Goal: Check status: Check status

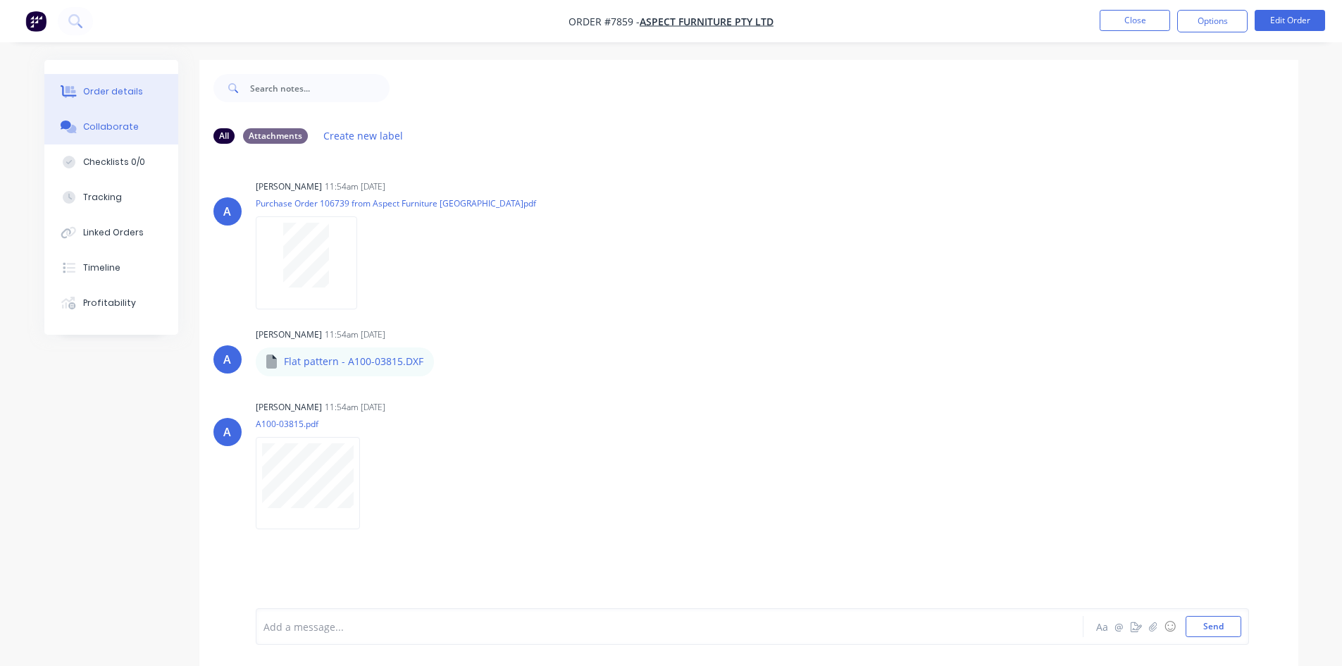
click at [110, 87] on div "Order details" at bounding box center [113, 91] width 60 height 13
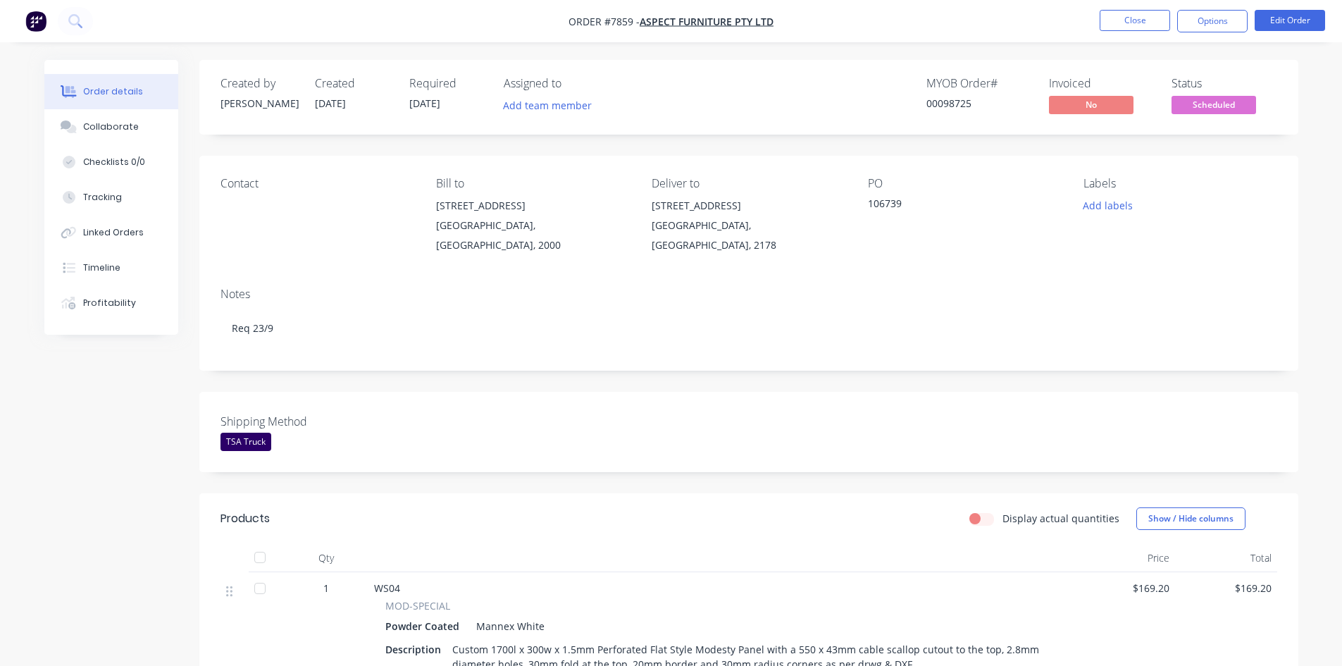
click at [1201, 102] on span "Scheduled" at bounding box center [1214, 105] width 85 height 18
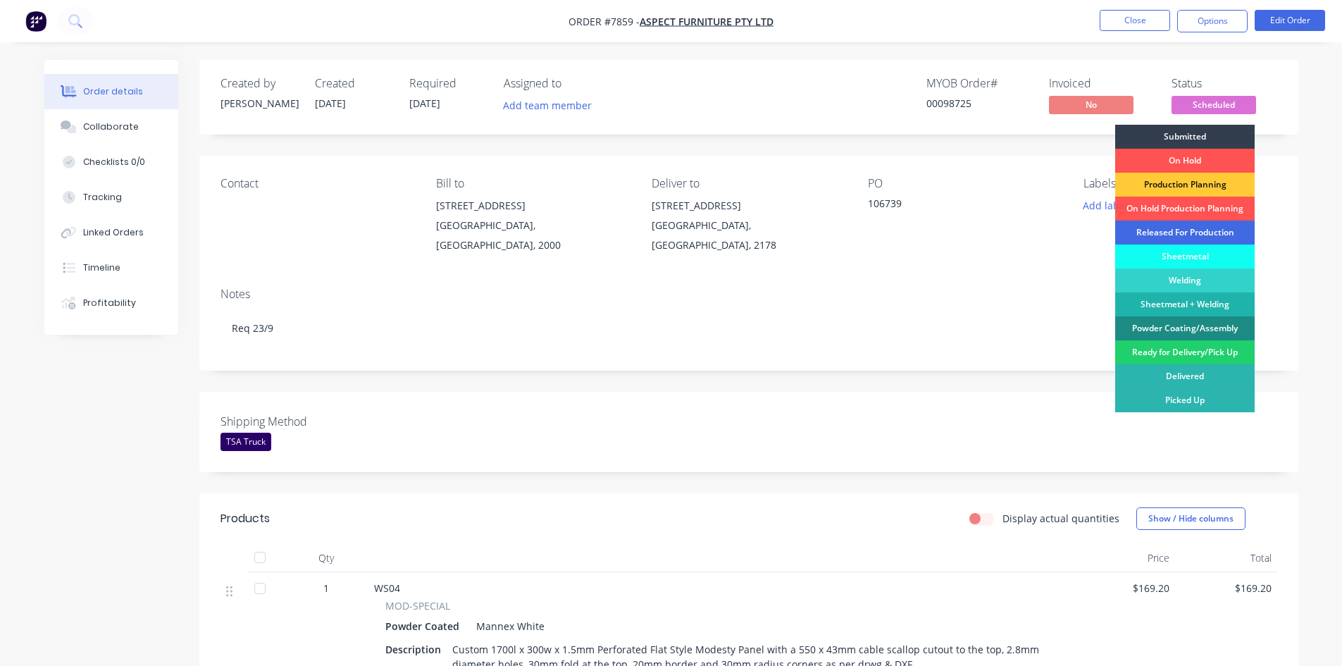
click at [1192, 233] on div "Released For Production" at bounding box center [1185, 233] width 140 height 24
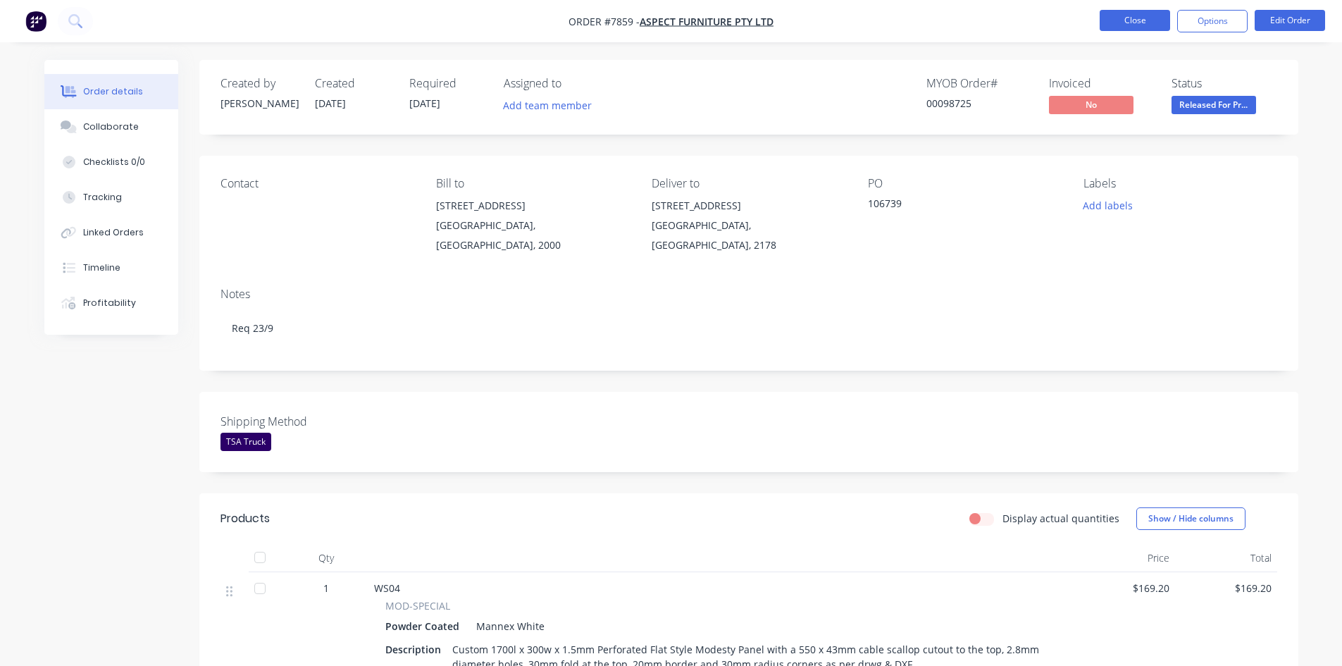
click at [1137, 24] on button "Close" at bounding box center [1135, 20] width 70 height 21
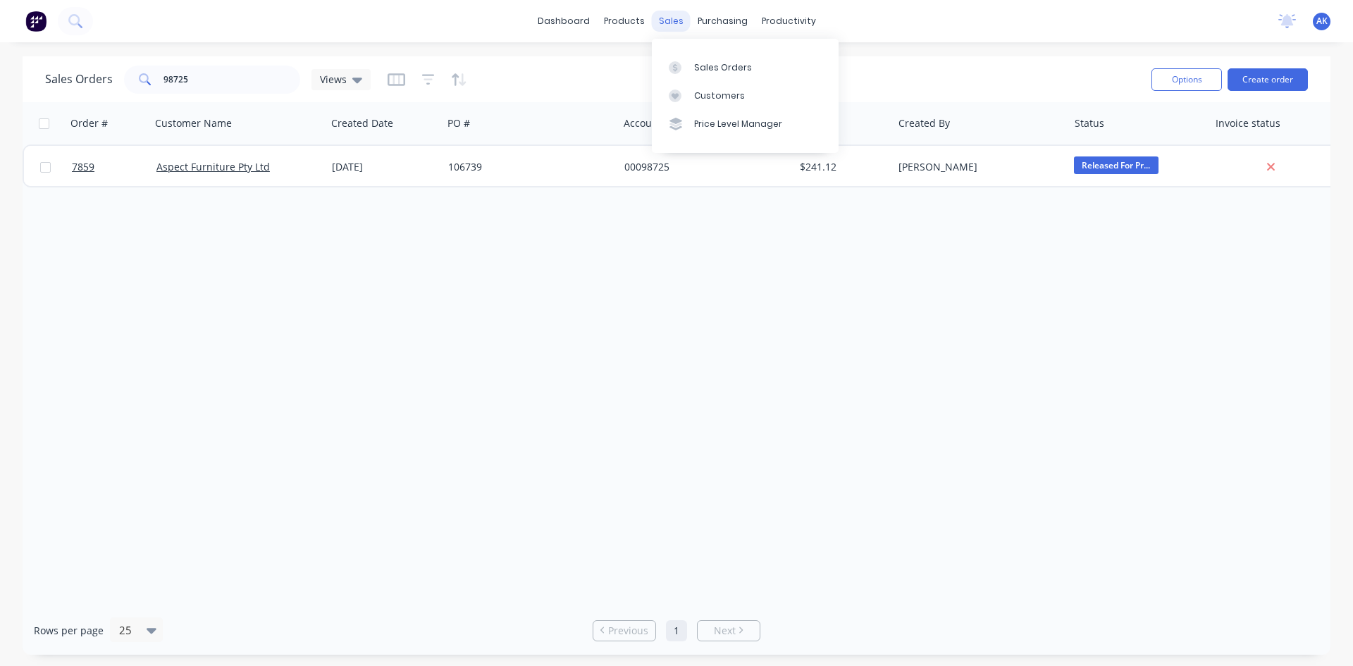
click at [674, 21] on div "sales" at bounding box center [671, 21] width 39 height 21
drag, startPoint x: 204, startPoint y: 88, endPoint x: 198, endPoint y: 83, distance: 8.0
click at [203, 87] on input "98725" at bounding box center [231, 80] width 137 height 28
drag, startPoint x: 192, startPoint y: 81, endPoint x: 172, endPoint y: 85, distance: 20.2
click at [172, 85] on input "98725" at bounding box center [231, 80] width 137 height 28
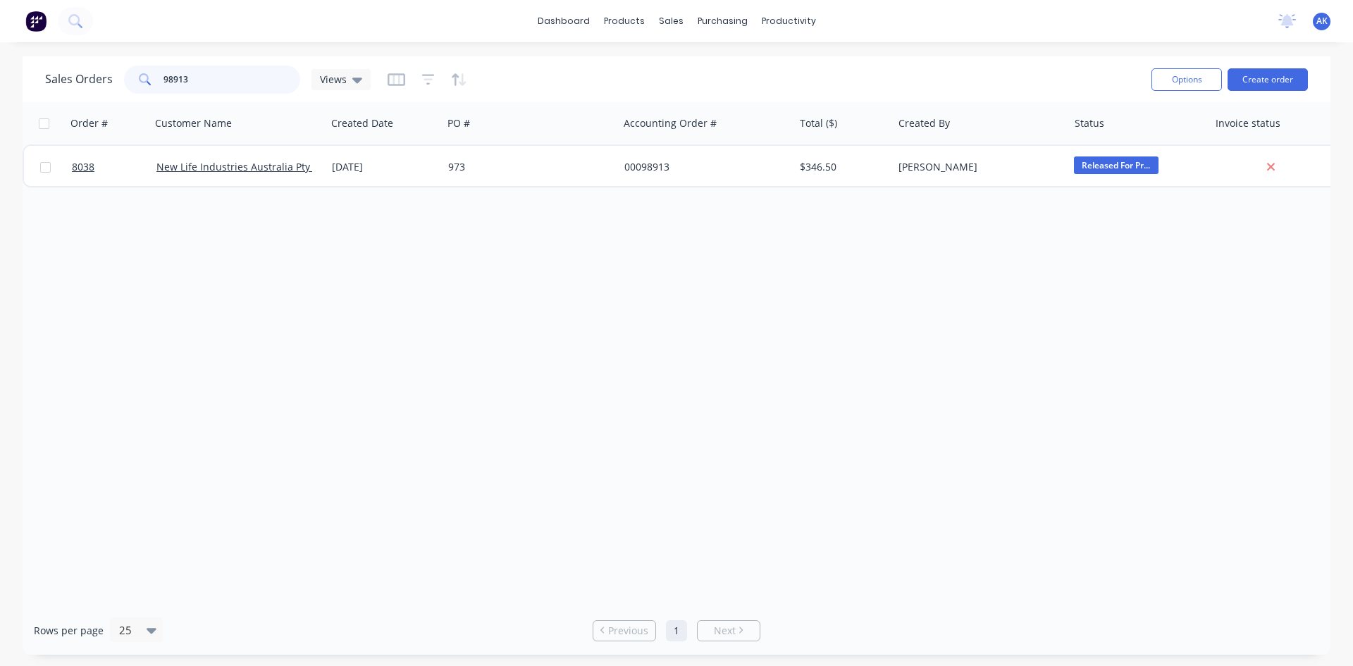
click at [197, 82] on input "98913" at bounding box center [231, 80] width 137 height 28
type input "98838"
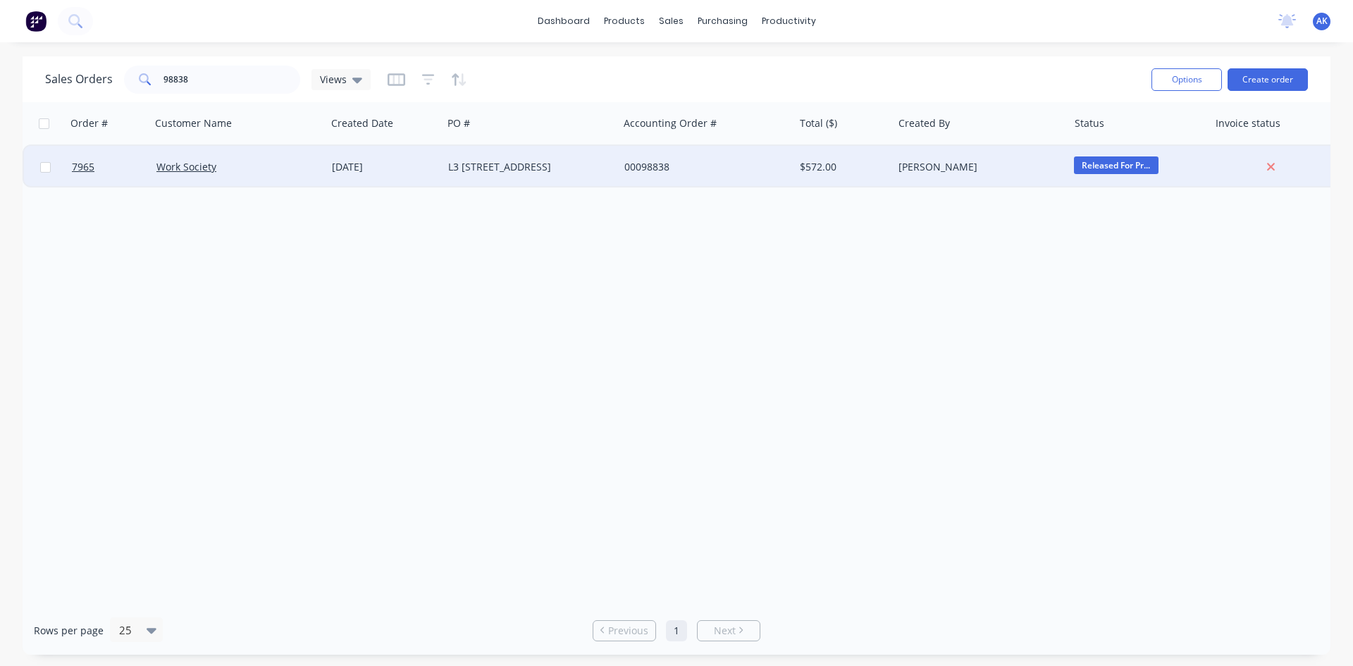
click at [385, 171] on div "[DATE]" at bounding box center [384, 167] width 105 height 14
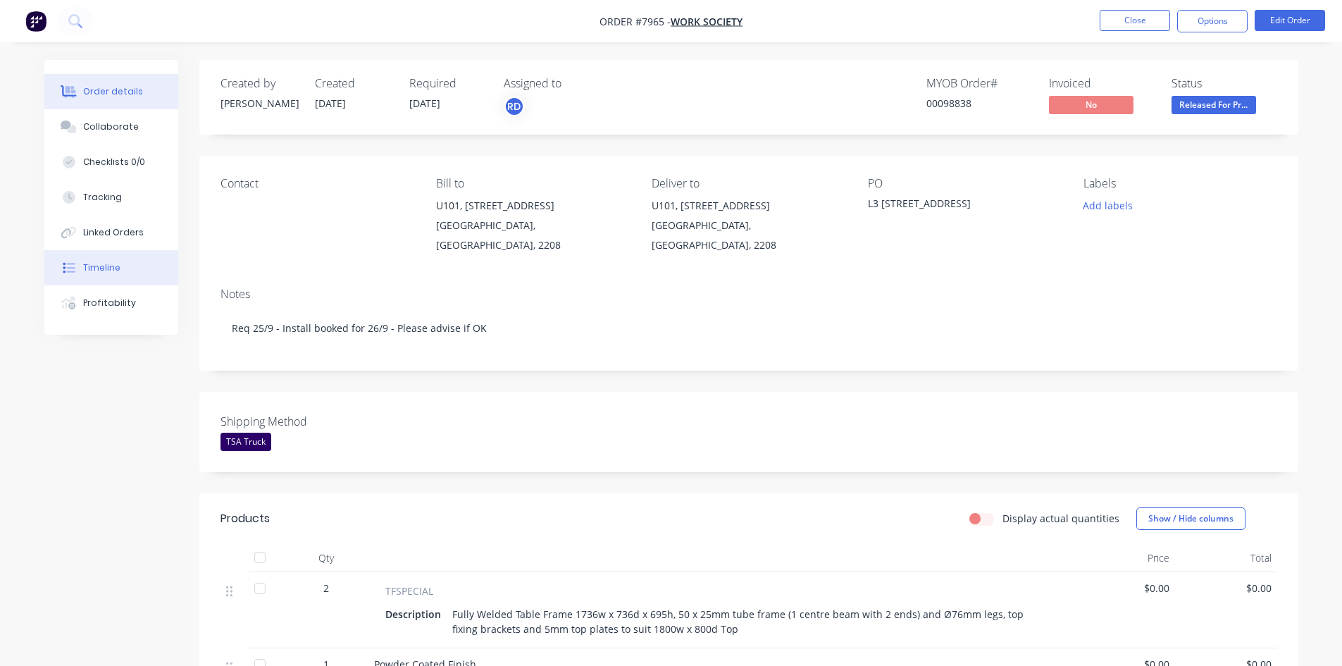
click at [123, 265] on button "Timeline" at bounding box center [111, 267] width 134 height 35
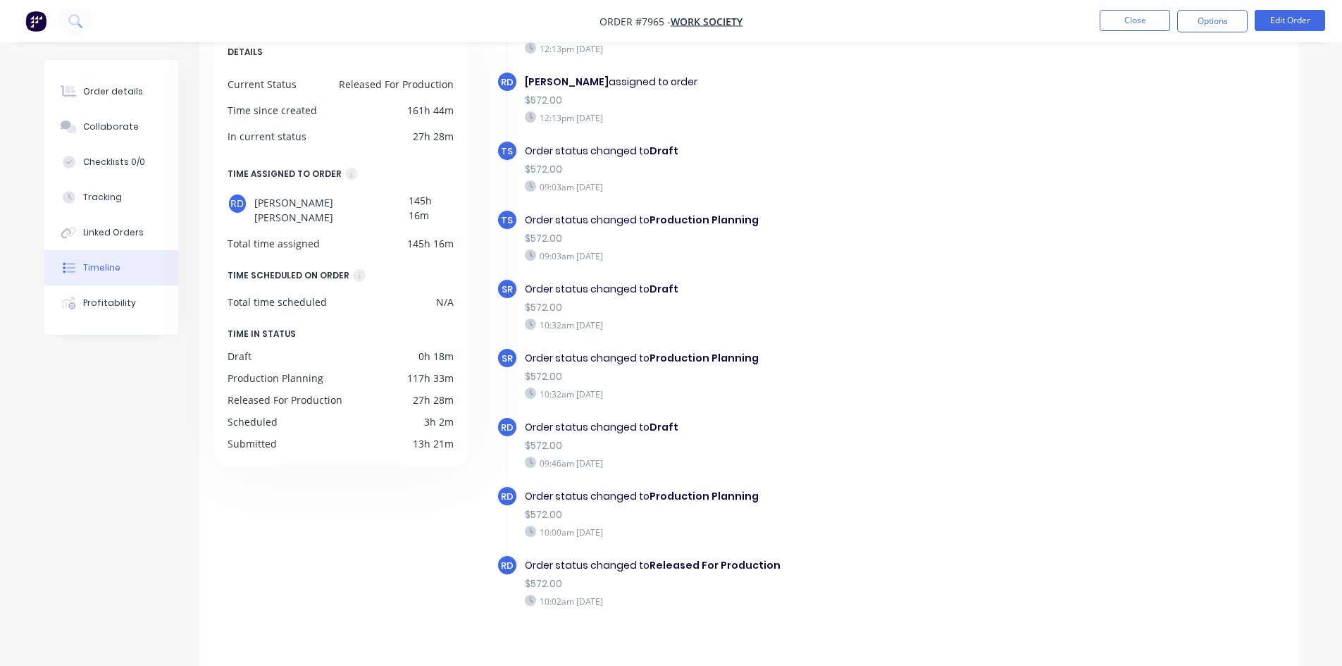
scroll to position [108, 0]
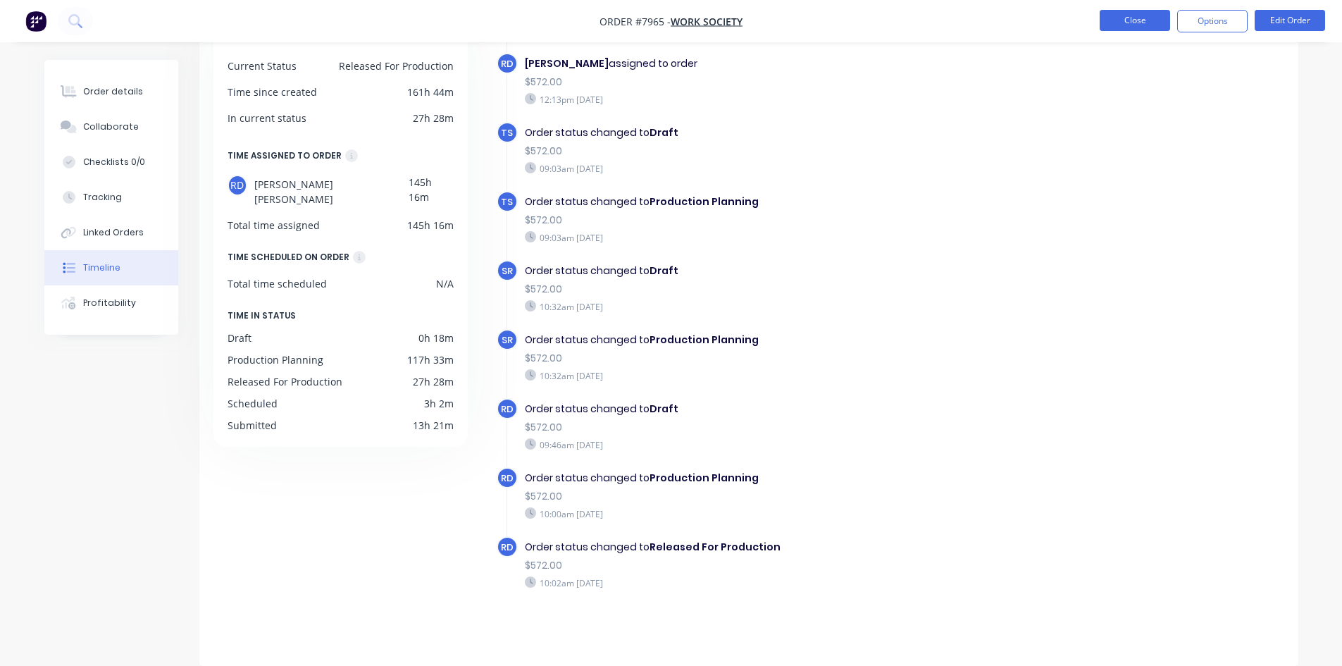
click at [1143, 20] on button "Close" at bounding box center [1135, 20] width 70 height 21
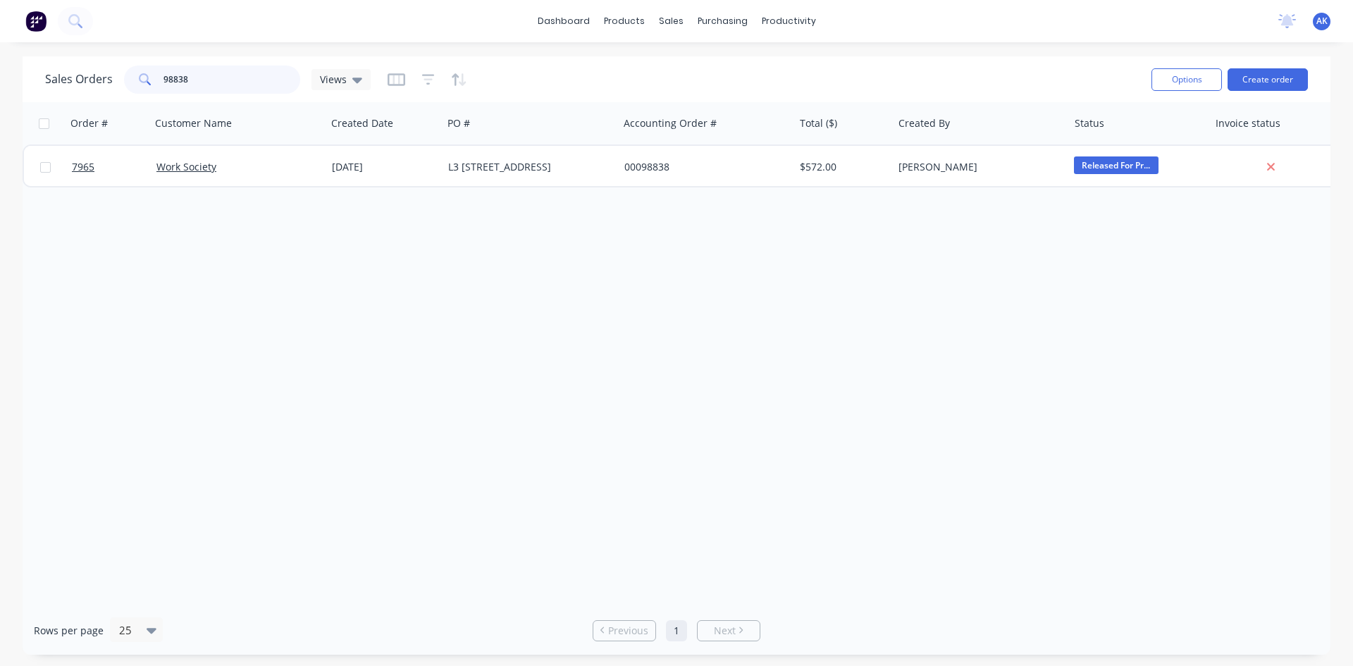
click at [193, 72] on input "98838" at bounding box center [231, 80] width 137 height 28
type input "98862"
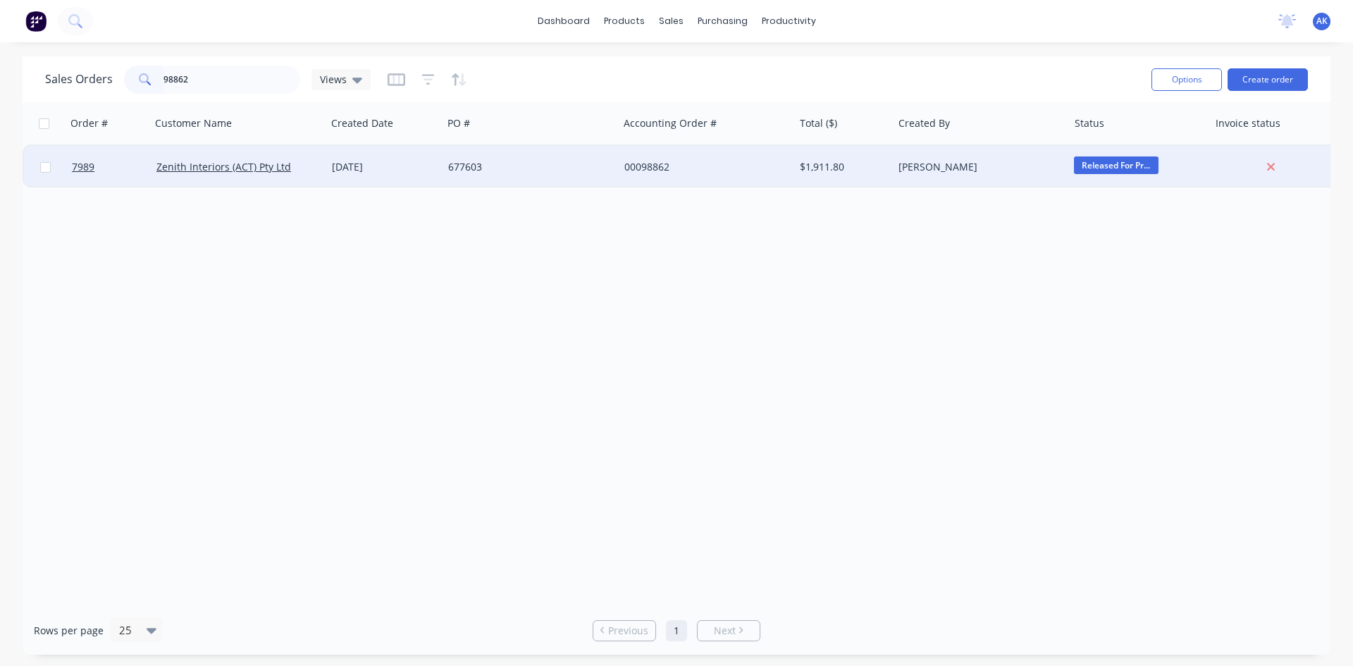
click at [456, 161] on div "677603" at bounding box center [526, 167] width 156 height 14
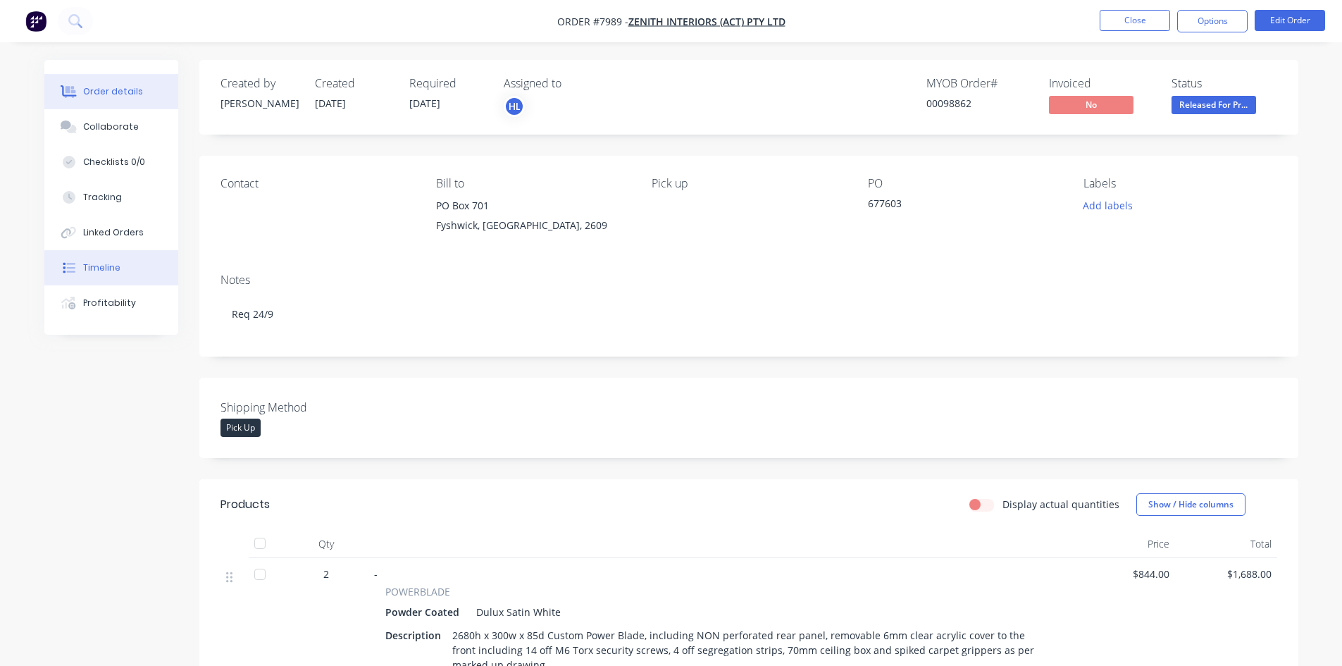
click at [109, 261] on button "Timeline" at bounding box center [111, 267] width 134 height 35
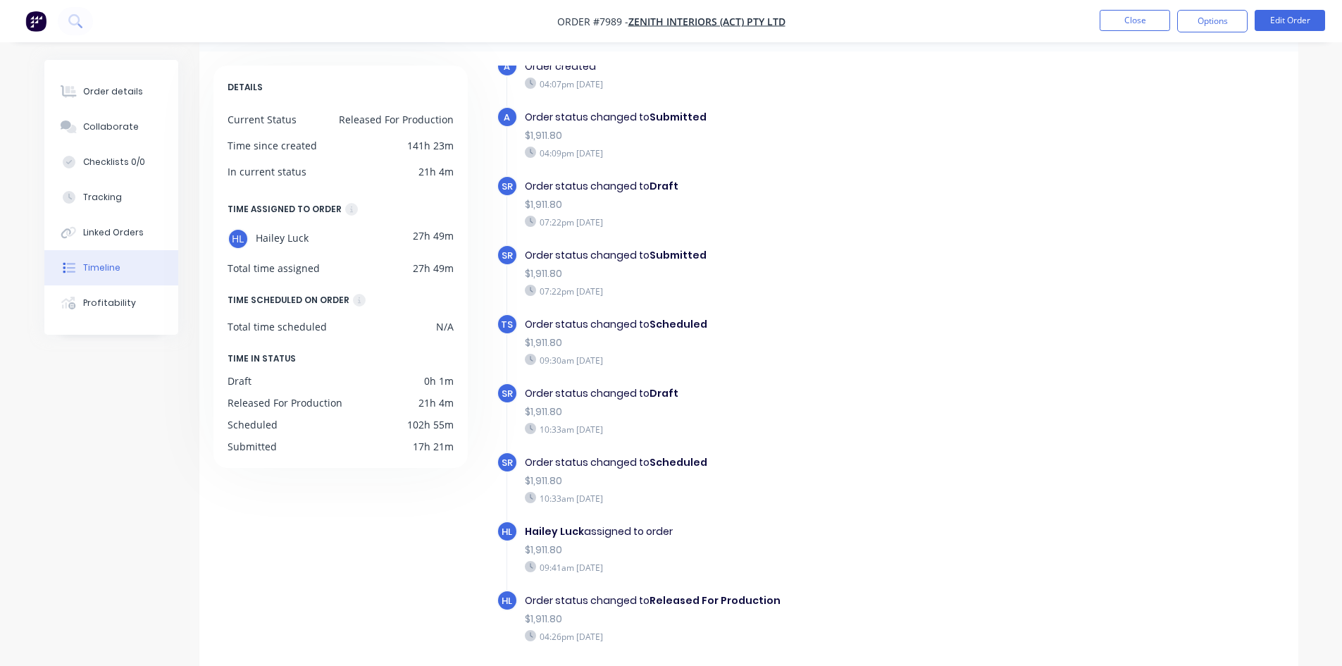
scroll to position [108, 0]
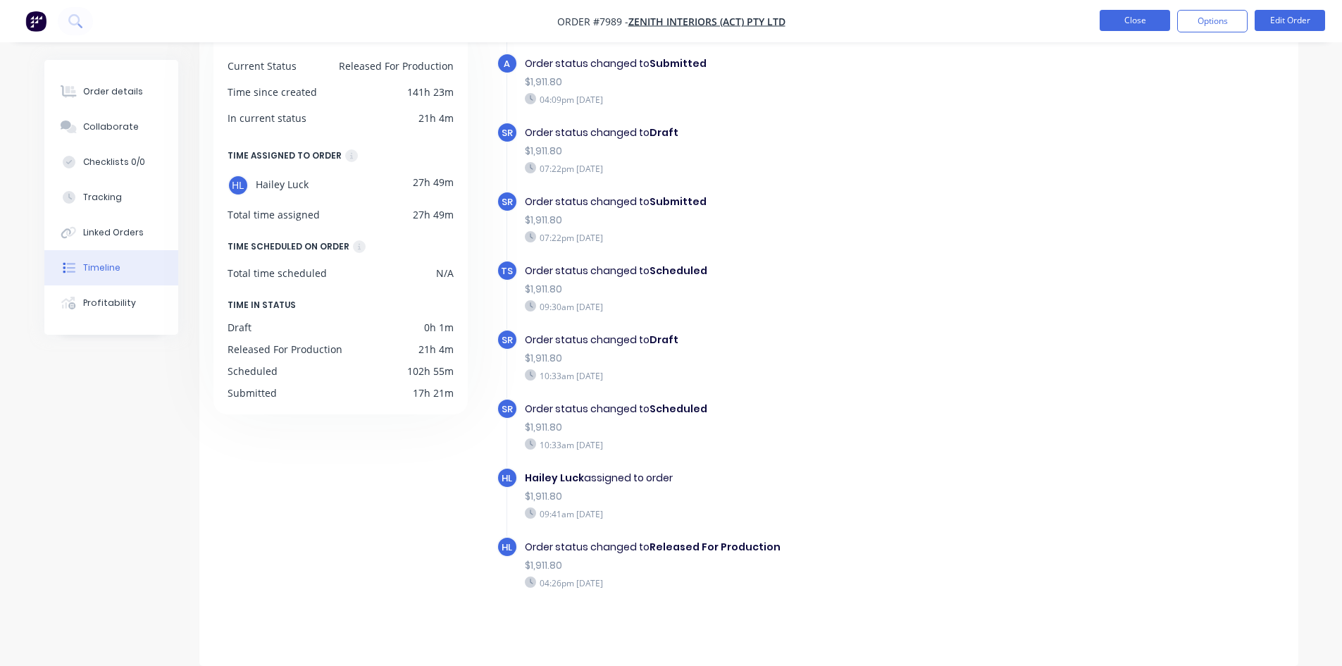
click at [1115, 23] on button "Close" at bounding box center [1135, 20] width 70 height 21
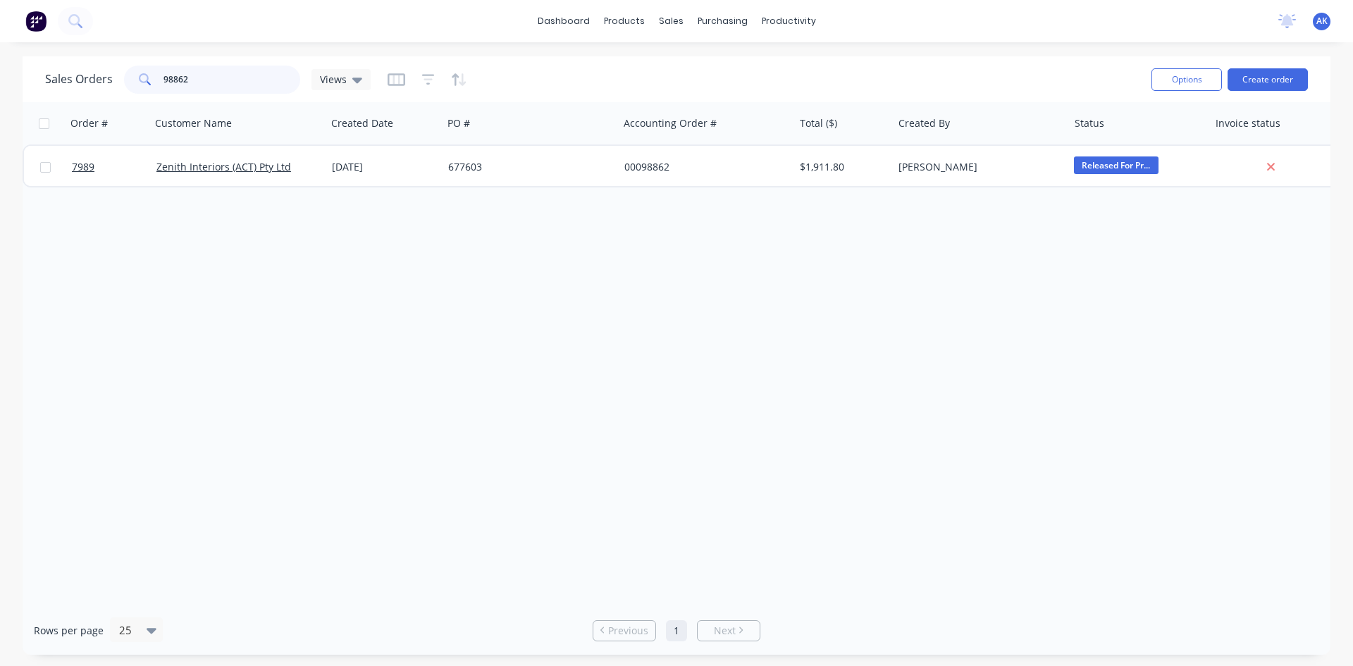
click at [194, 78] on input "98862" at bounding box center [231, 80] width 137 height 28
click at [212, 78] on input "98865" at bounding box center [231, 80] width 137 height 28
click at [212, 78] on input "98854" at bounding box center [231, 80] width 137 height 28
click at [198, 81] on input "98795" at bounding box center [231, 80] width 137 height 28
click at [226, 73] on input "98815" at bounding box center [231, 80] width 137 height 28
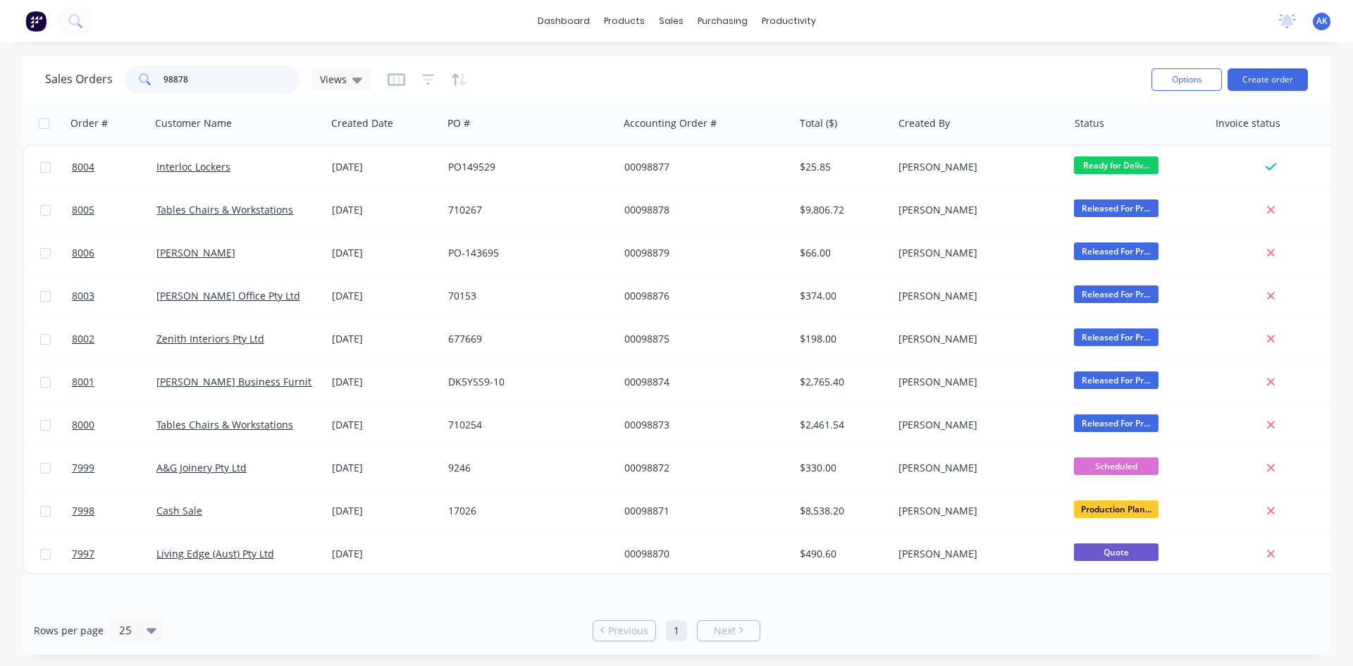
type input "98878"
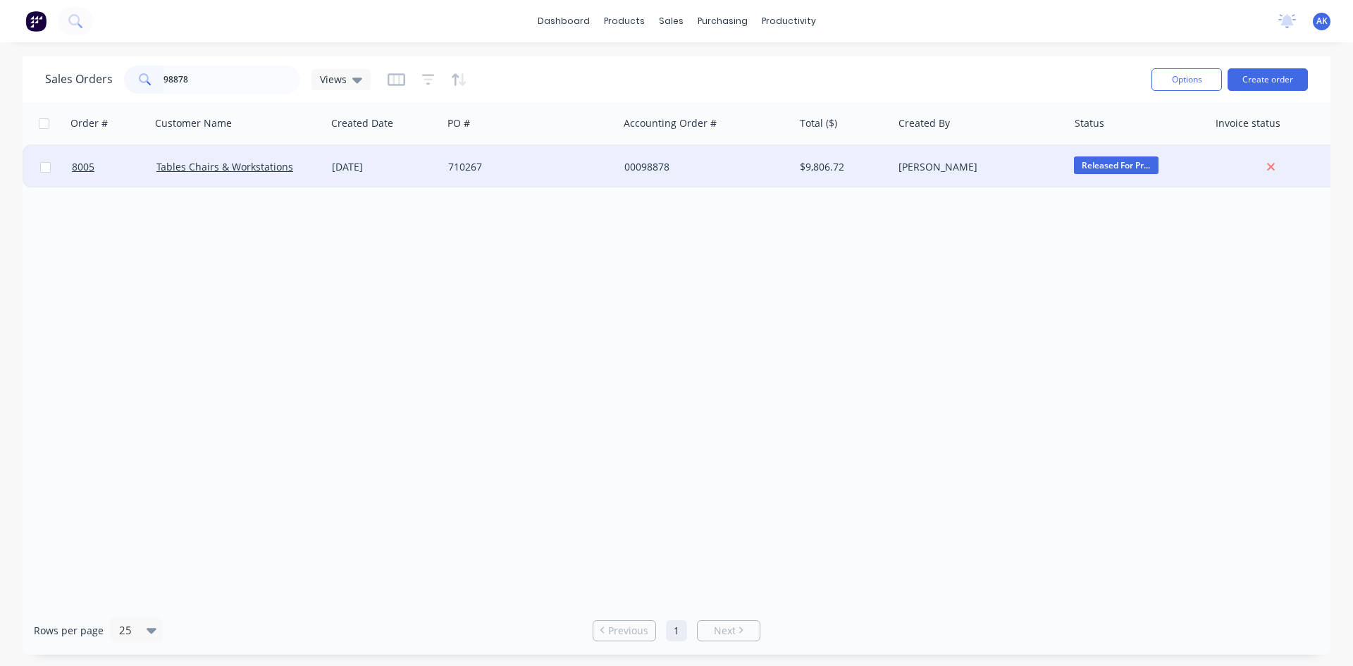
click at [494, 160] on div "710267" at bounding box center [526, 167] width 156 height 14
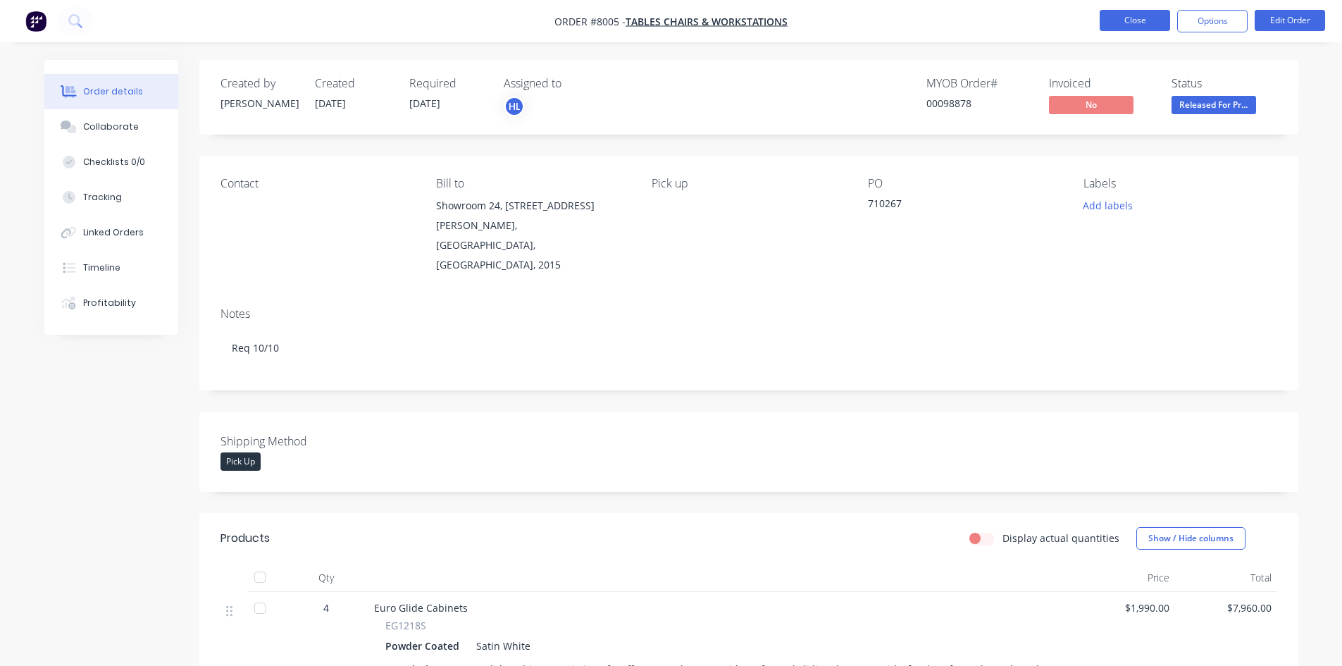
click at [1139, 21] on button "Close" at bounding box center [1135, 20] width 70 height 21
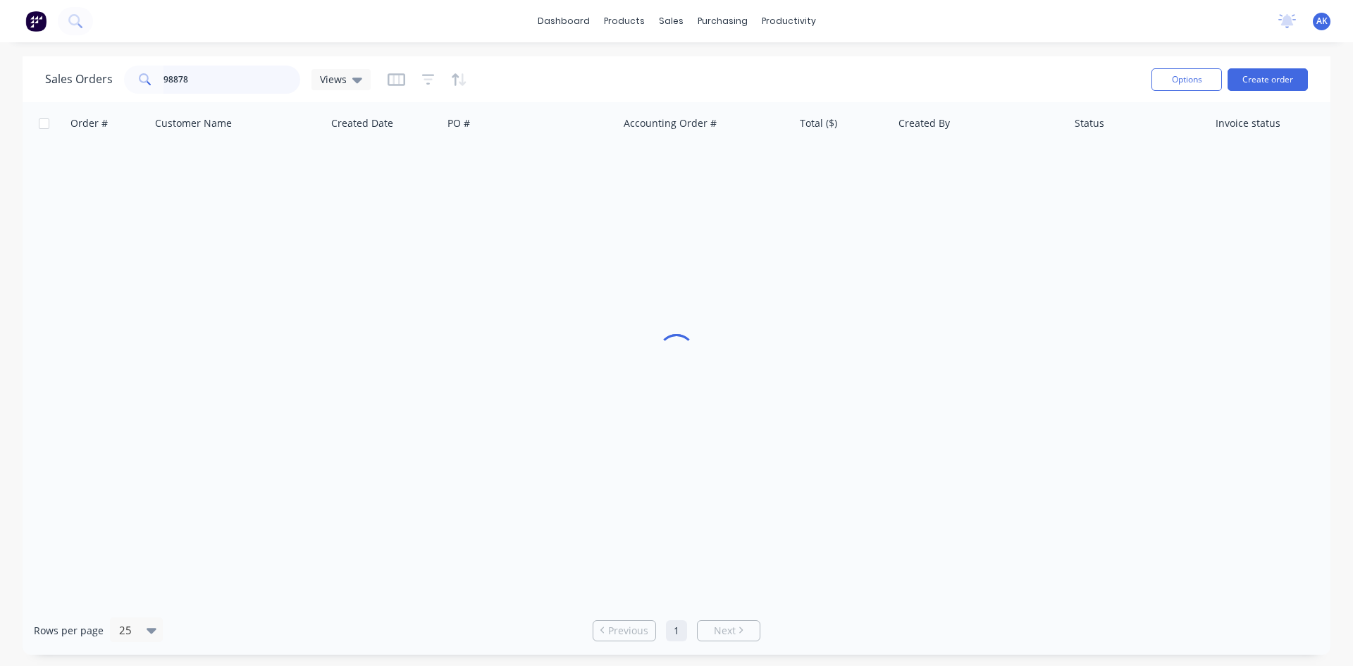
click at [197, 81] on input "98878" at bounding box center [231, 80] width 137 height 28
type input "98801"
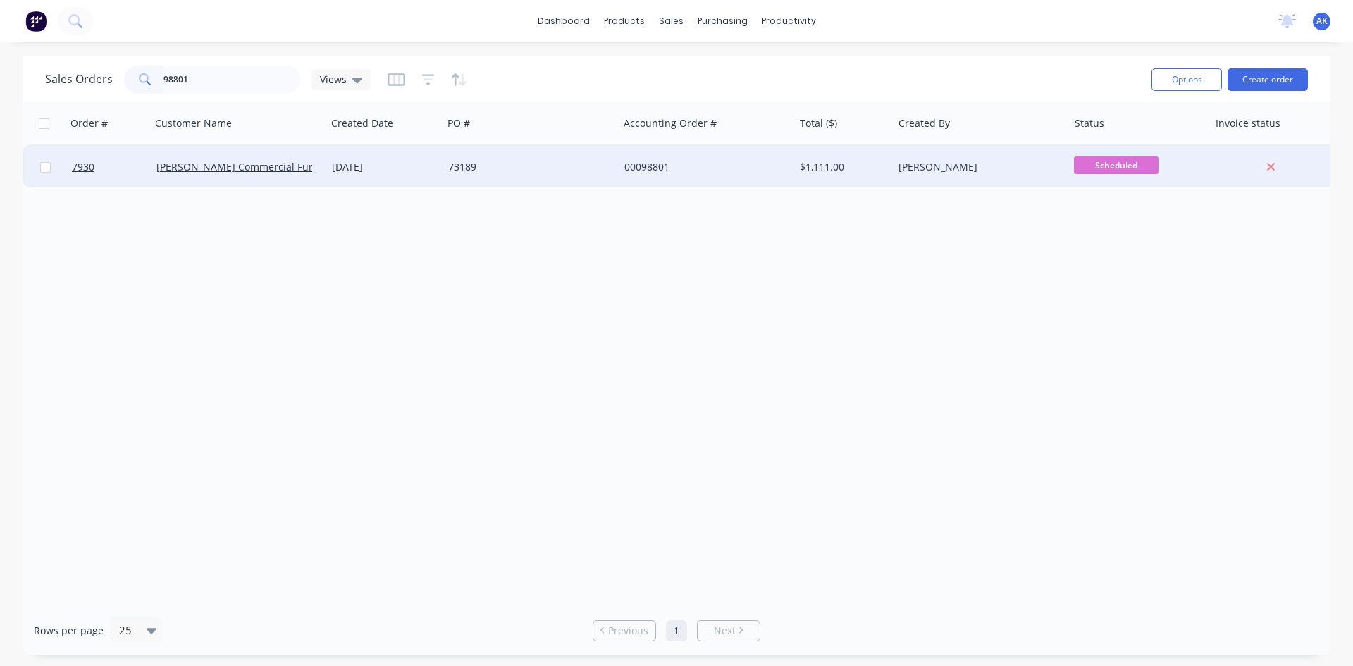
click at [501, 163] on div "73189" at bounding box center [526, 167] width 156 height 14
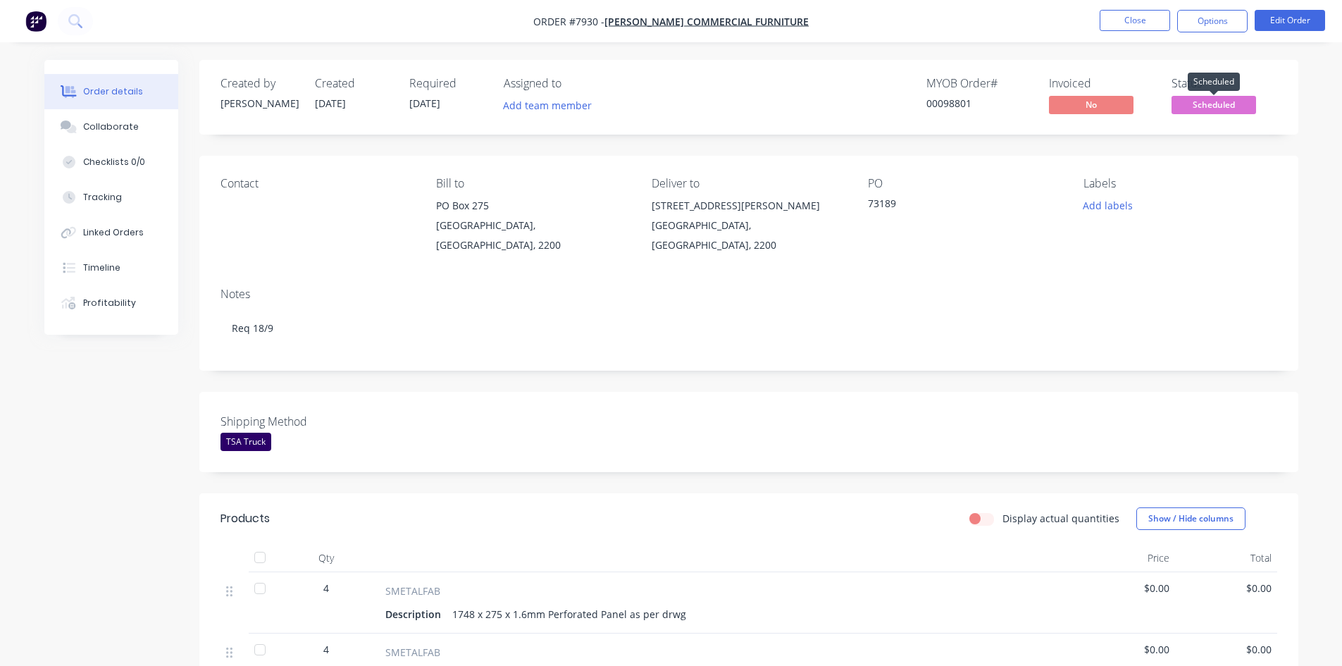
click at [1213, 100] on span "Scheduled" at bounding box center [1214, 105] width 85 height 18
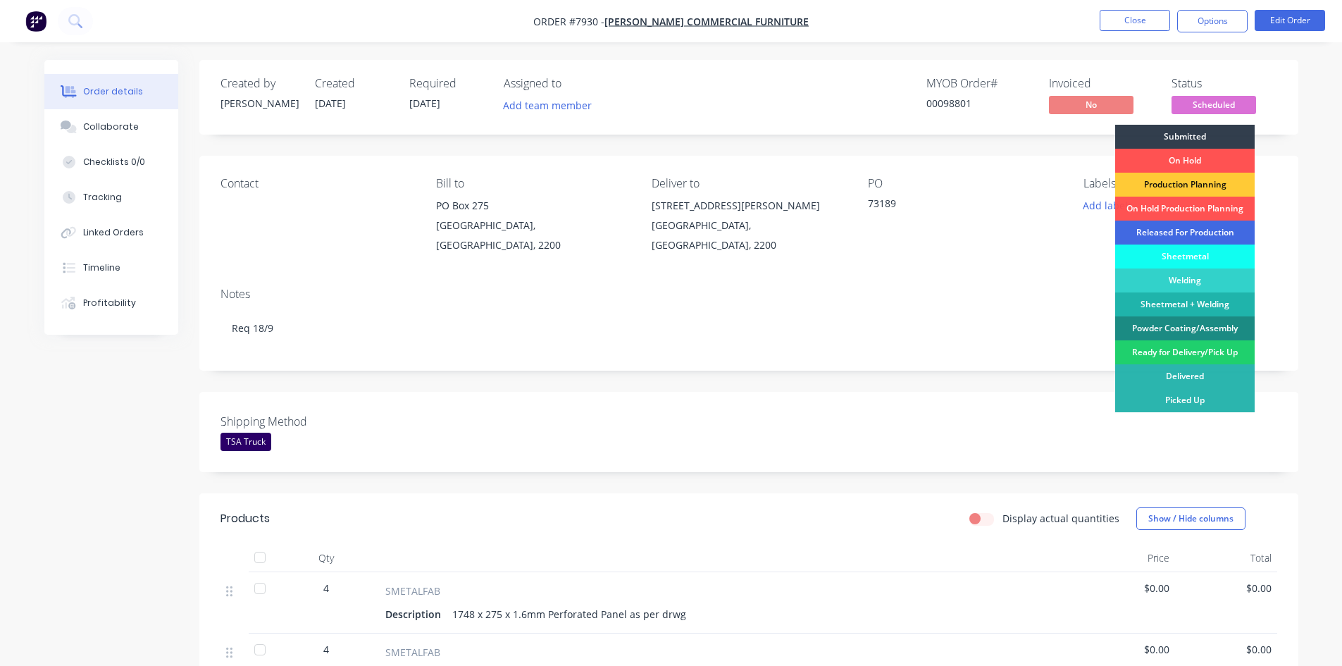
click at [1165, 233] on div "Released For Production" at bounding box center [1185, 233] width 140 height 24
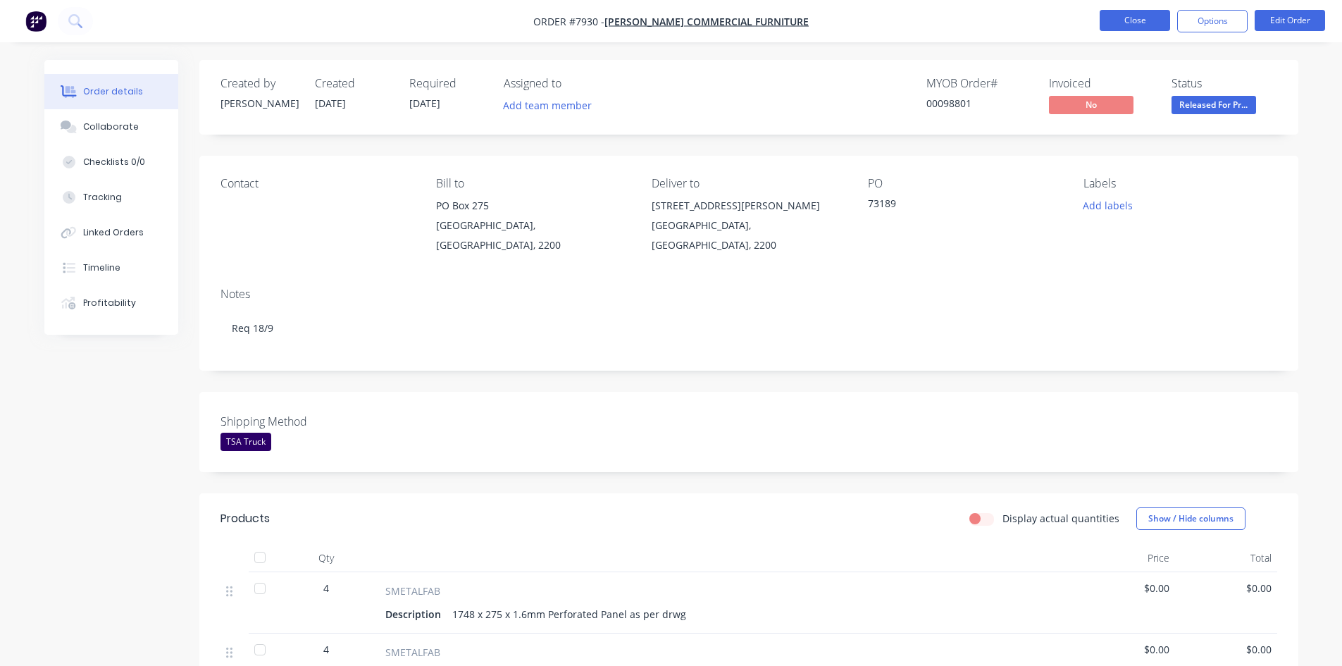
click at [1129, 29] on button "Close" at bounding box center [1135, 20] width 70 height 21
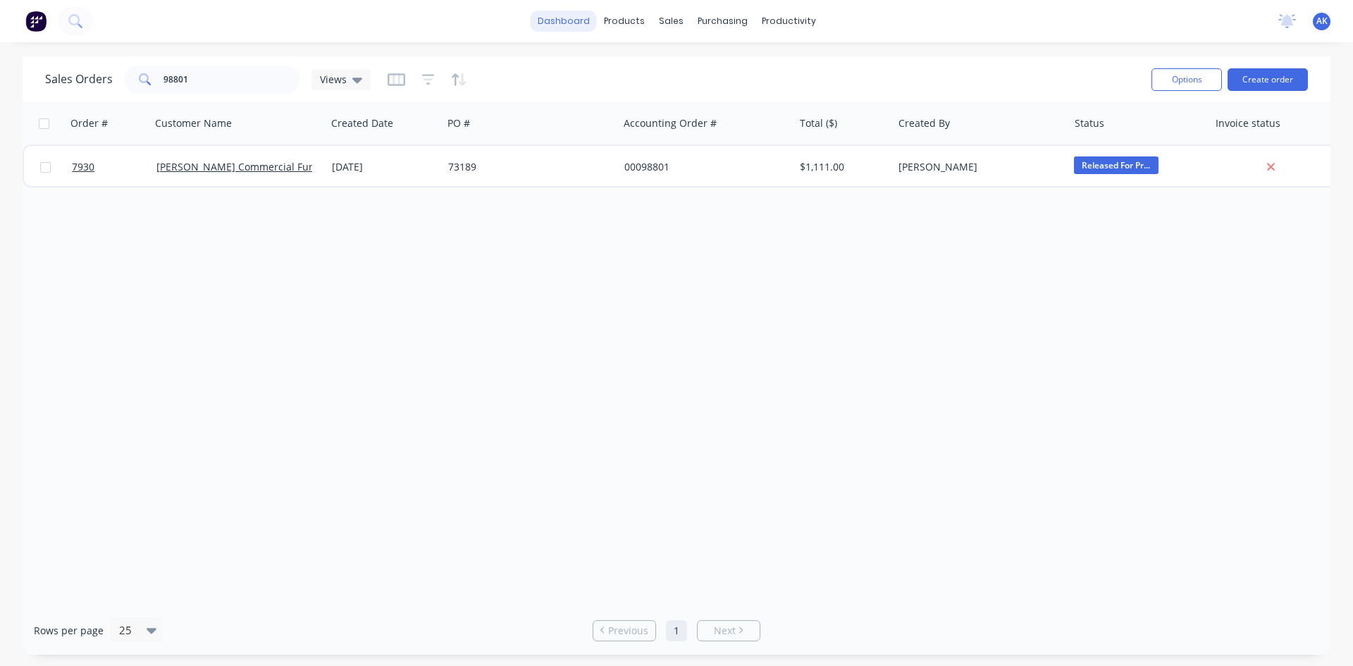
click at [550, 20] on link "dashboard" at bounding box center [564, 21] width 66 height 21
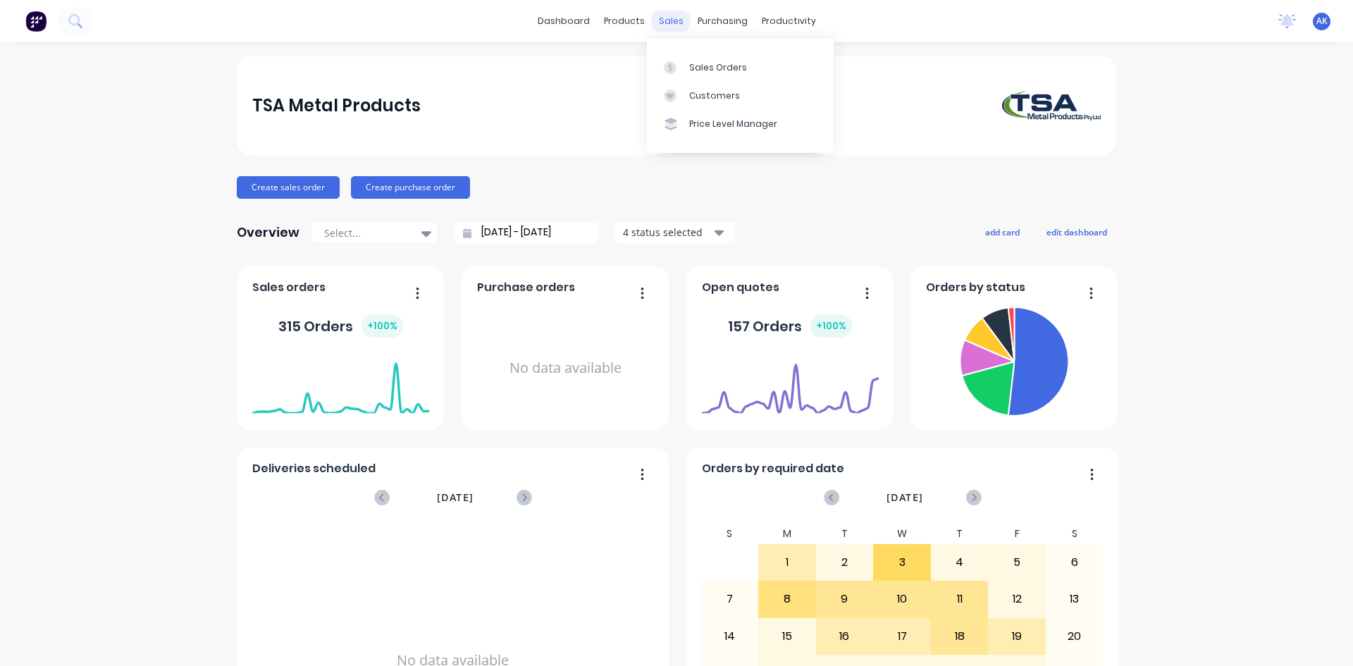
click at [662, 25] on div "sales" at bounding box center [671, 21] width 39 height 21
click at [712, 76] on link "Sales Orders" at bounding box center [740, 67] width 187 height 28
